Goal: Information Seeking & Learning: Learn about a topic

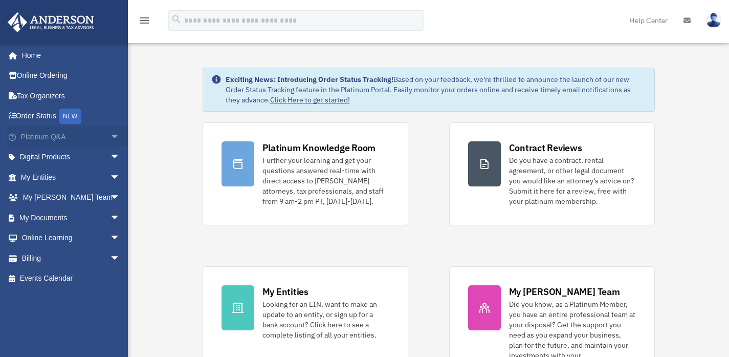
scroll to position [76, 0]
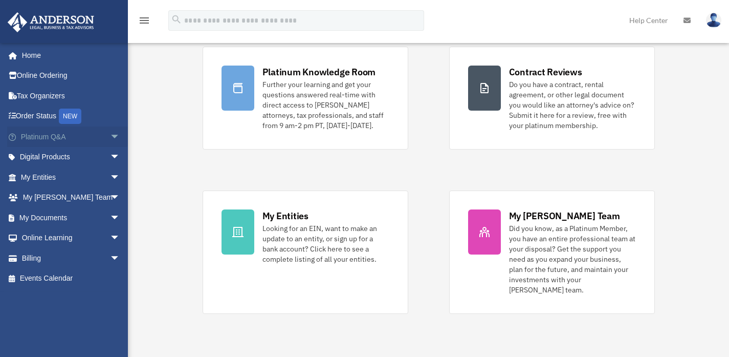
click at [110, 136] on span "arrow_drop_down" at bounding box center [120, 136] width 20 height 21
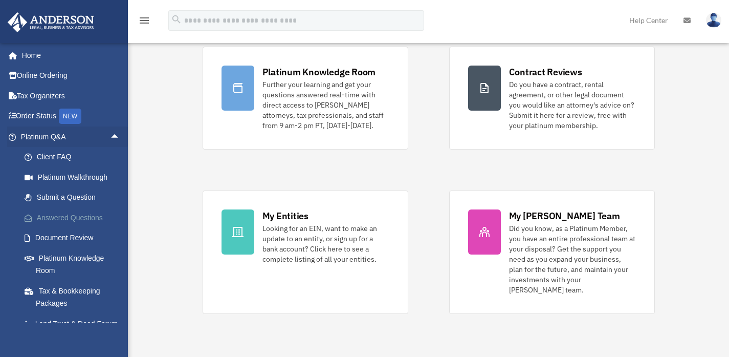
click at [70, 215] on link "Answered Questions" at bounding box center [74, 217] width 121 height 20
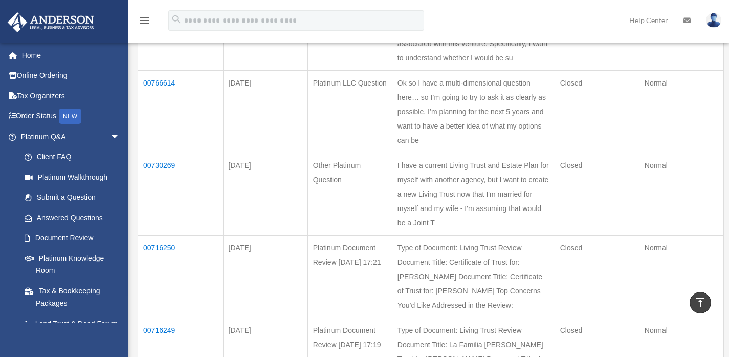
scroll to position [198, 0]
click at [161, 207] on td "00730269" at bounding box center [180, 196] width 85 height 82
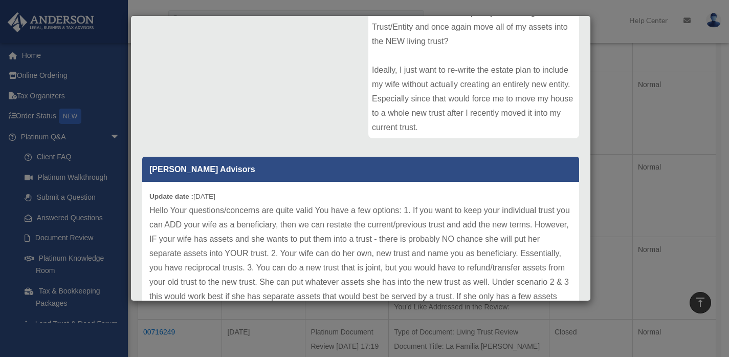
scroll to position [186, 0]
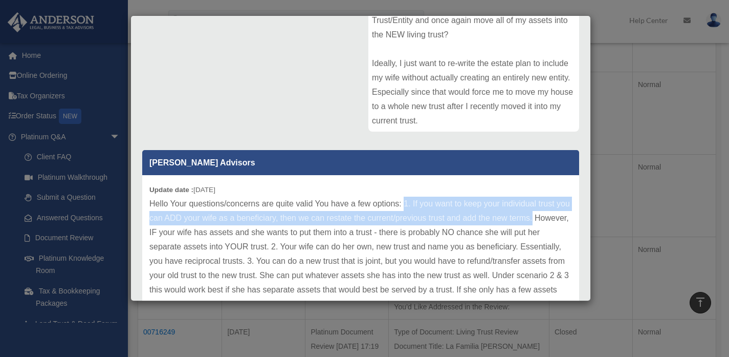
drag, startPoint x: 548, startPoint y: 219, endPoint x: 406, endPoint y: 203, distance: 143.1
click at [406, 203] on p "Hello Your questions/concerns are quite valid You have a few options: 1. If you…" at bounding box center [360, 261] width 423 height 129
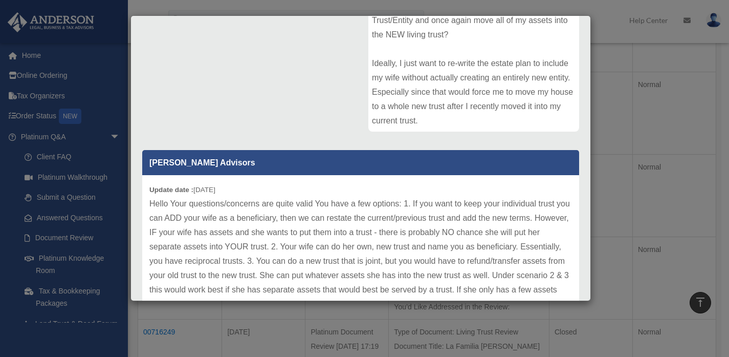
click at [373, 189] on div "Update date : [DATE]" at bounding box center [360, 261] width 437 height 172
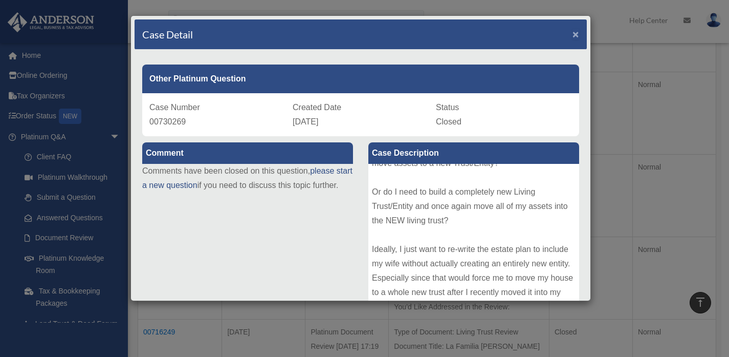
click at [573, 32] on span "×" at bounding box center [576, 34] width 7 height 12
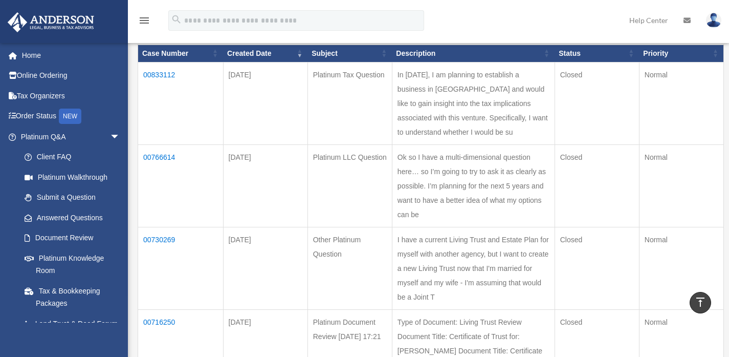
scroll to position [117, 0]
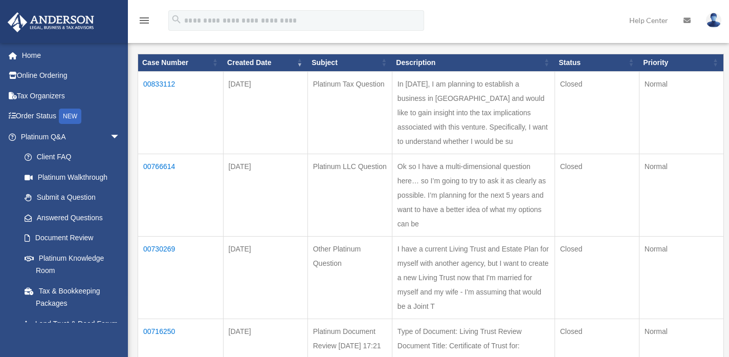
click at [167, 194] on td "00766614" at bounding box center [180, 195] width 85 height 82
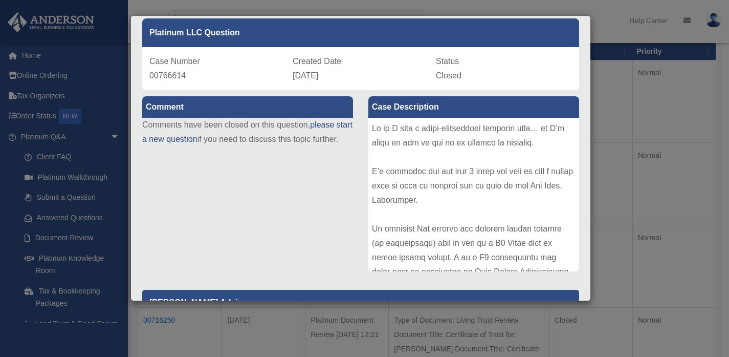
scroll to position [0, 0]
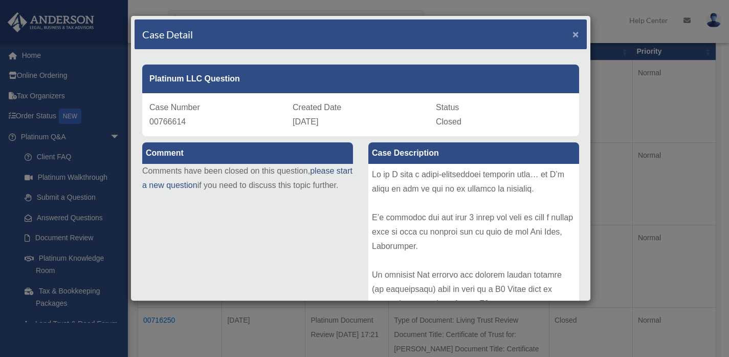
click at [573, 32] on span "×" at bounding box center [576, 34] width 7 height 12
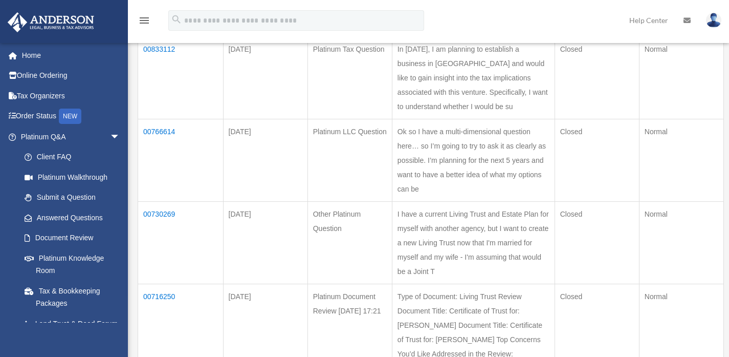
scroll to position [147, 0]
